Goal: Transaction & Acquisition: Purchase product/service

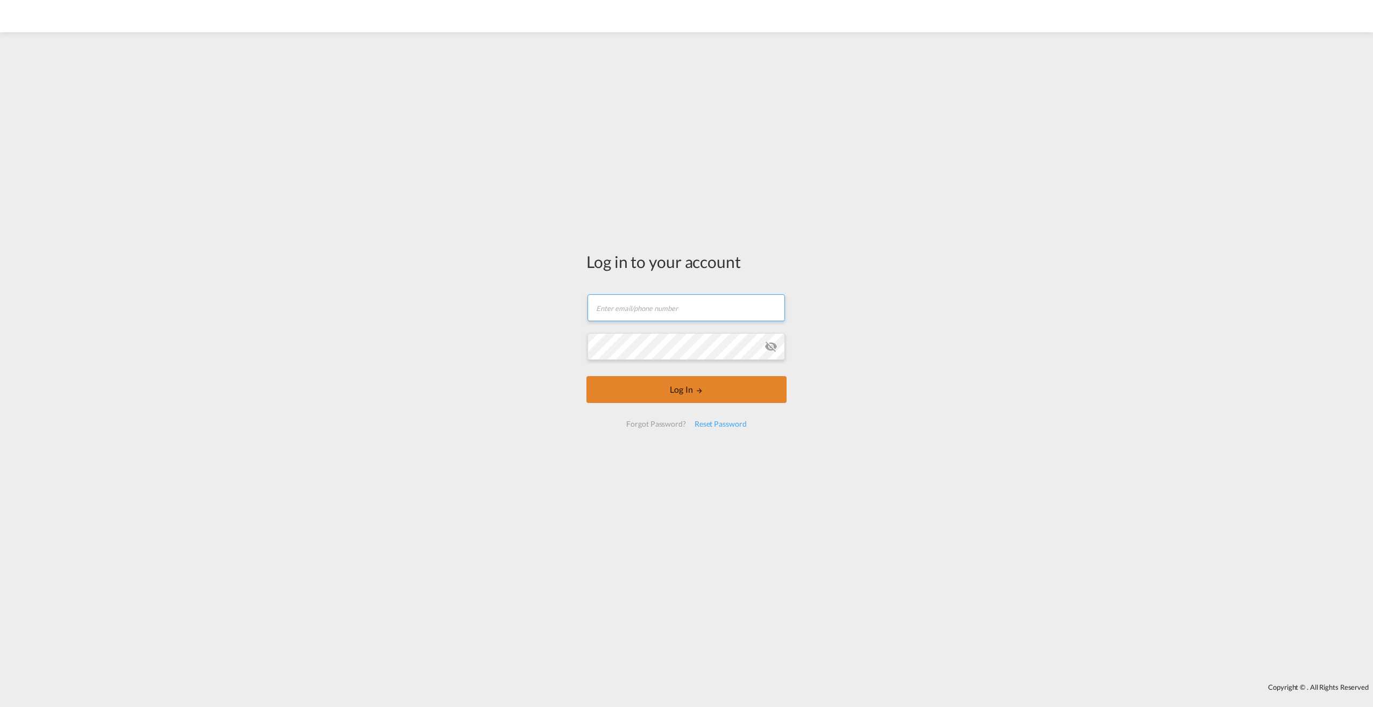
type input "[PERSON_NAME][EMAIL_ADDRESS][PERSON_NAME][DOMAIN_NAME]"
click at [670, 393] on button "Log In" at bounding box center [686, 389] width 200 height 27
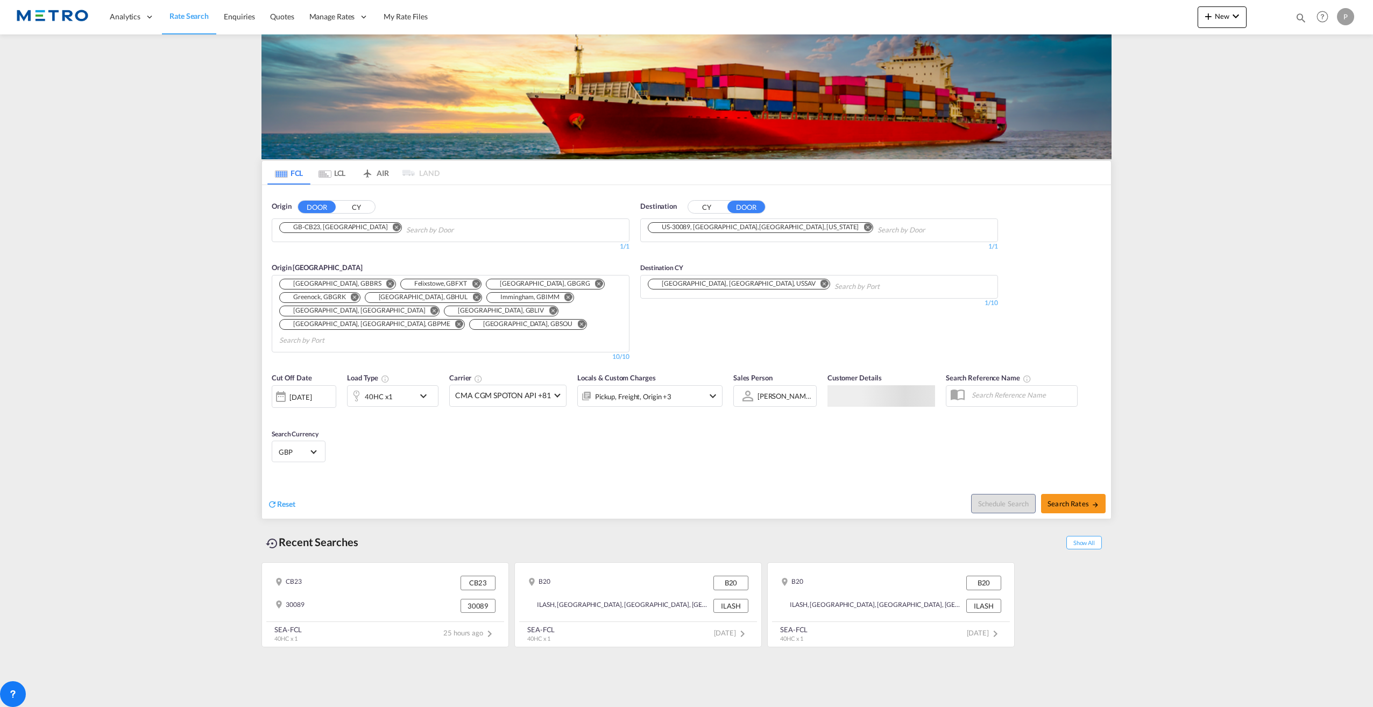
click at [317, 207] on button "DOOR" at bounding box center [317, 207] width 38 height 12
click at [393, 223] on md-icon "Remove" at bounding box center [397, 227] width 8 height 8
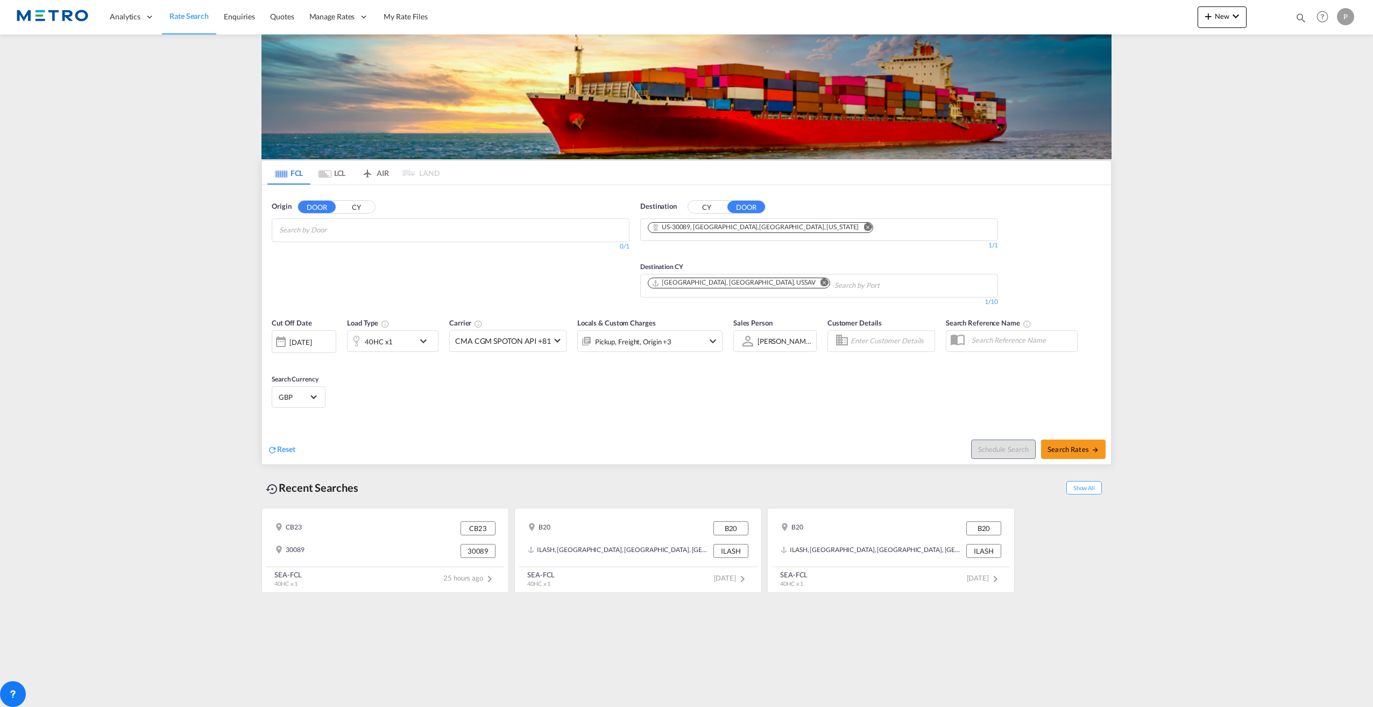
click at [388, 229] on md-chips at bounding box center [450, 230] width 357 height 23
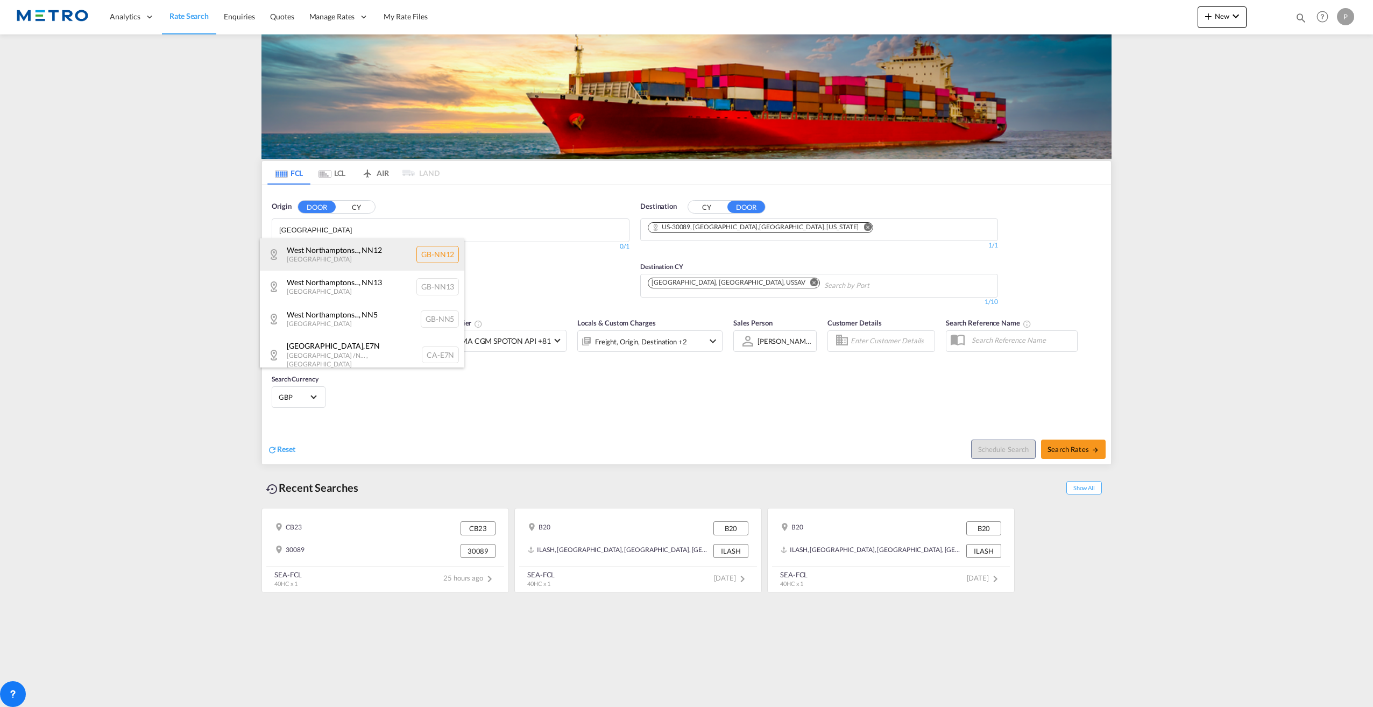
type input "[GEOGRAPHIC_DATA]"
click at [353, 265] on div "West Northamptons... , NN12 [GEOGRAPHIC_DATA] [GEOGRAPHIC_DATA]-NN12" at bounding box center [362, 254] width 204 height 32
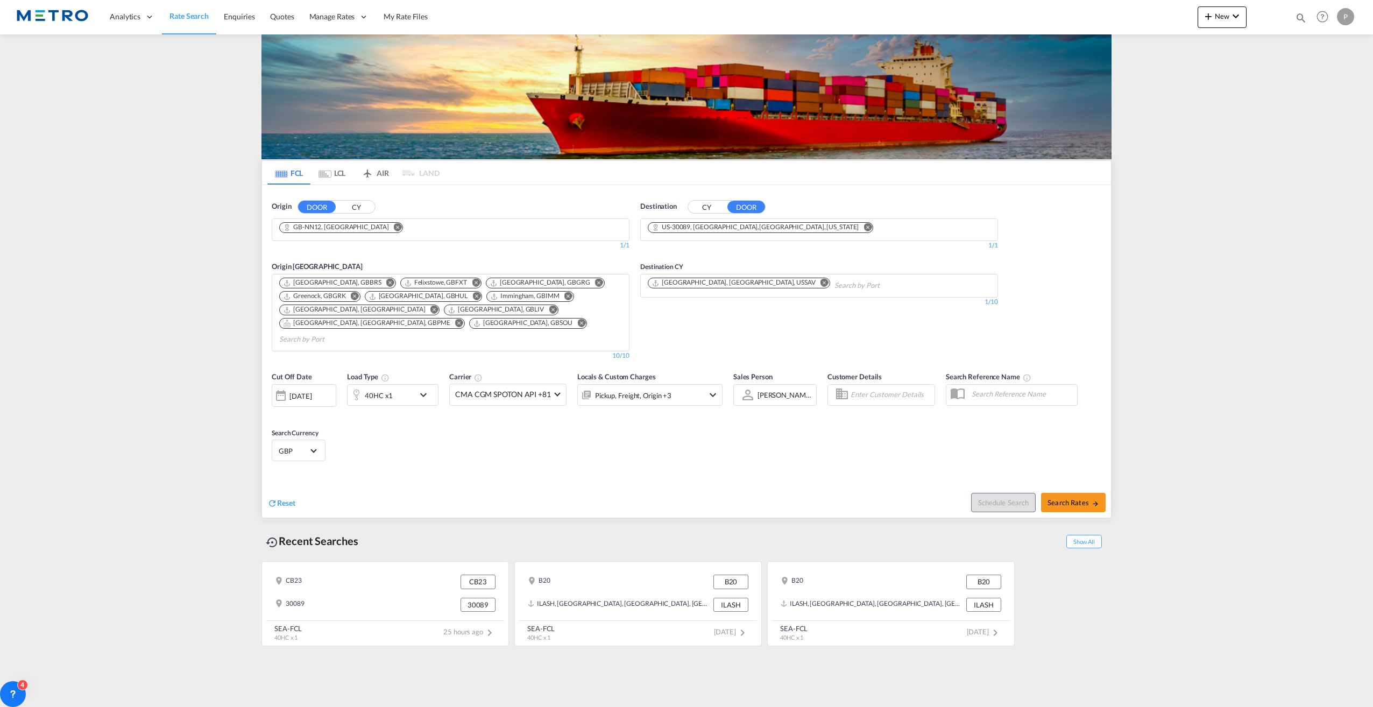
click at [716, 209] on button "CY" at bounding box center [707, 207] width 38 height 12
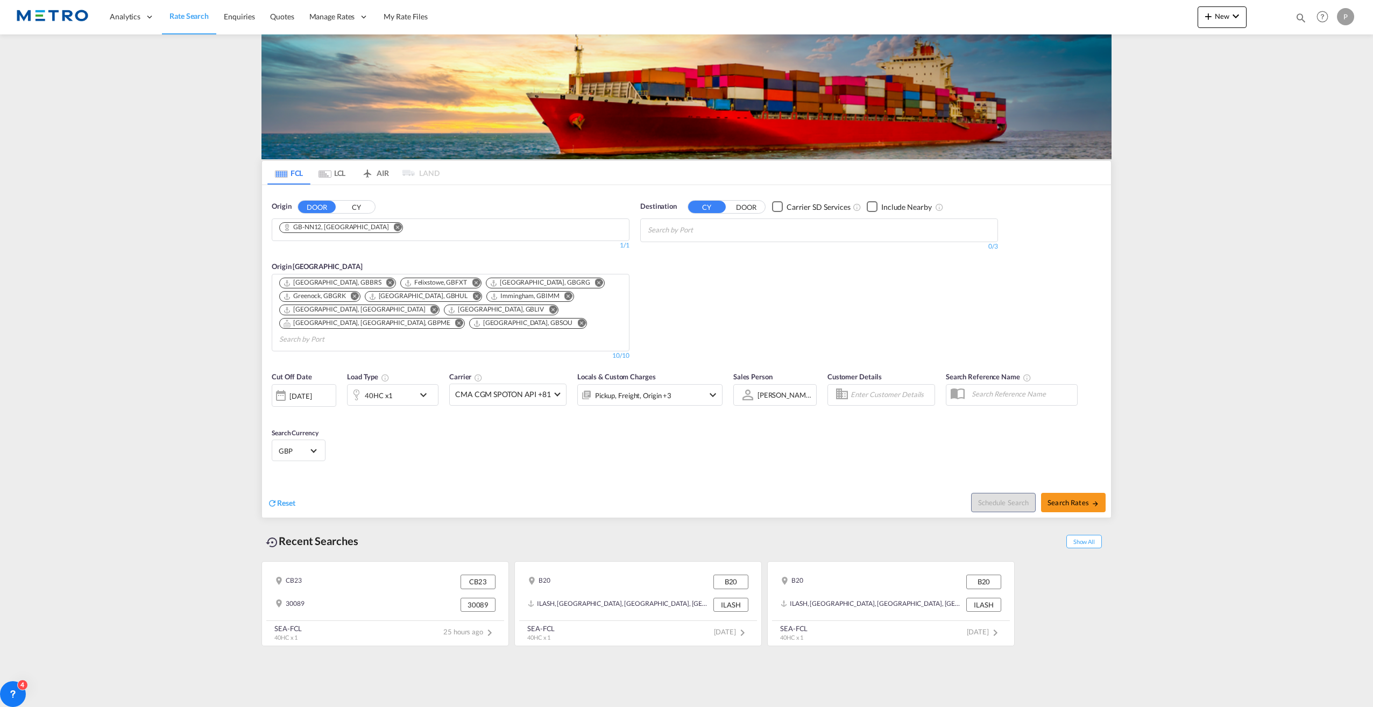
click at [735, 231] on input "Search by Port" at bounding box center [699, 230] width 102 height 17
type input "jebel al"
click at [727, 254] on div "[GEOGRAPHIC_DATA] [GEOGRAPHIC_DATA]" at bounding box center [730, 254] width 204 height 32
click at [1065, 498] on span "Search Rates" at bounding box center [1074, 502] width 52 height 9
type input "NN12 to AEJEA / [DATE]"
